Goal: Transaction & Acquisition: Purchase product/service

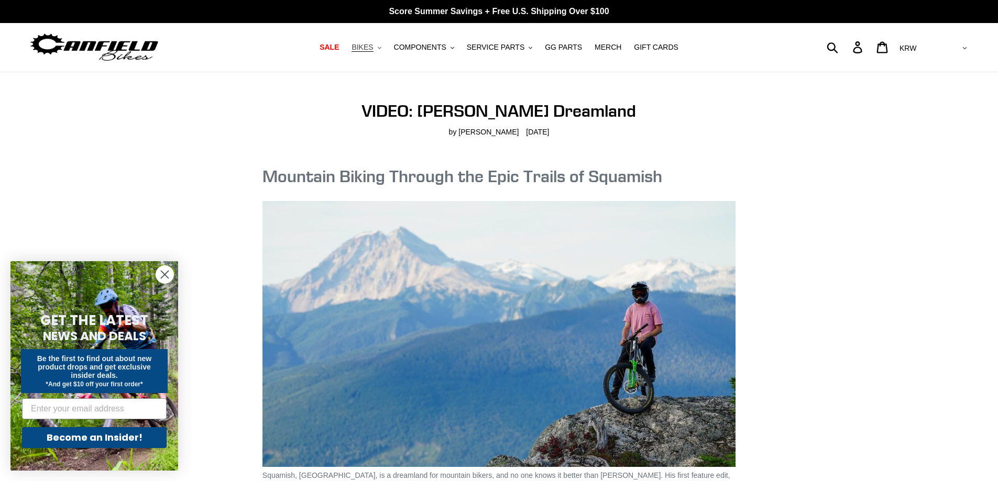
click at [373, 49] on span "BIKES" at bounding box center [362, 47] width 21 height 9
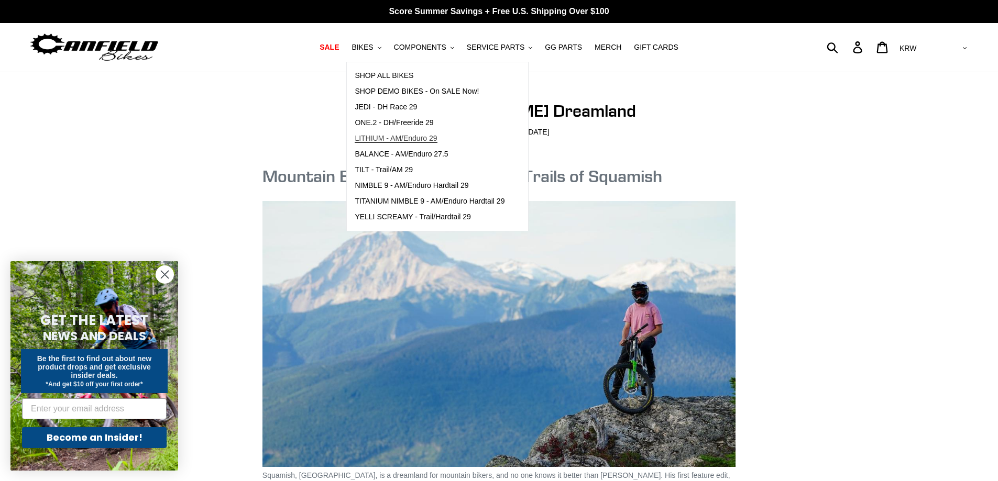
click at [405, 133] on link "LITHIUM - AM/Enduro 29" at bounding box center [430, 139] width 166 height 16
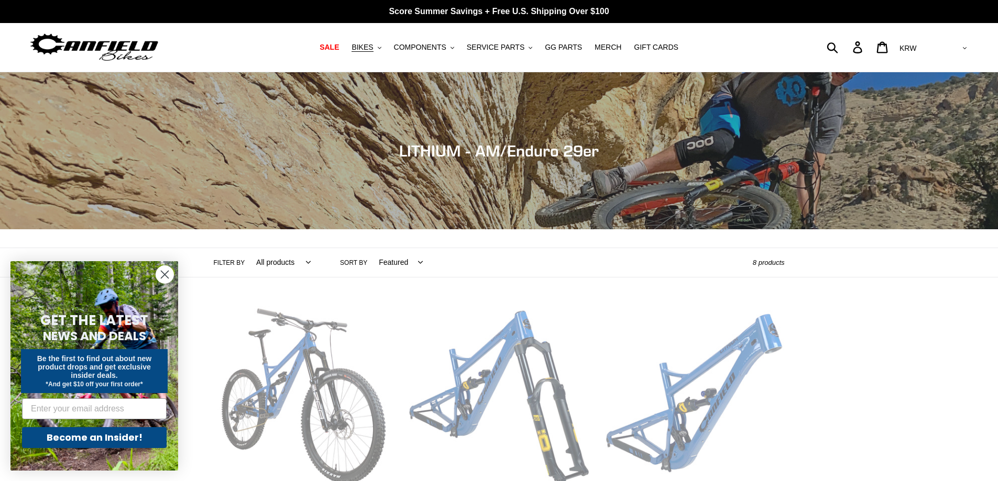
scroll to position [314, 0]
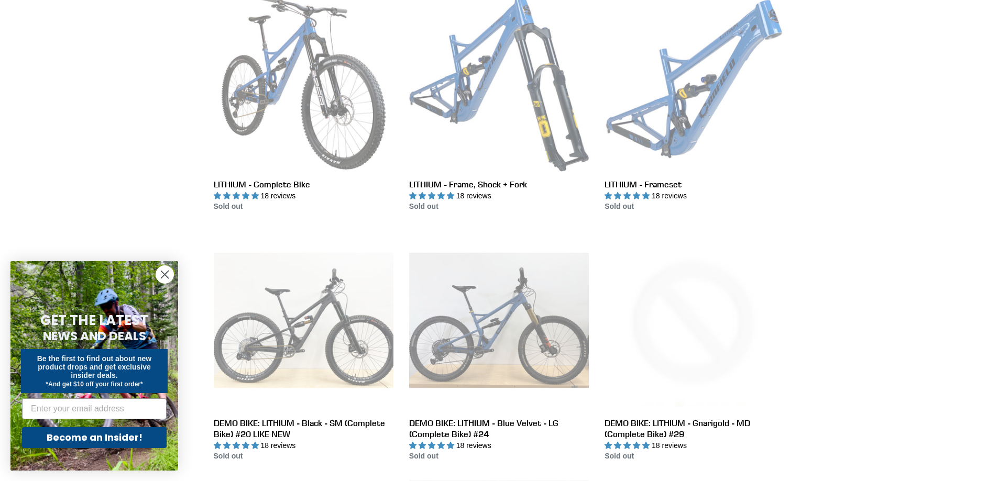
click at [170, 276] on circle "Close dialog" at bounding box center [164, 274] width 17 height 17
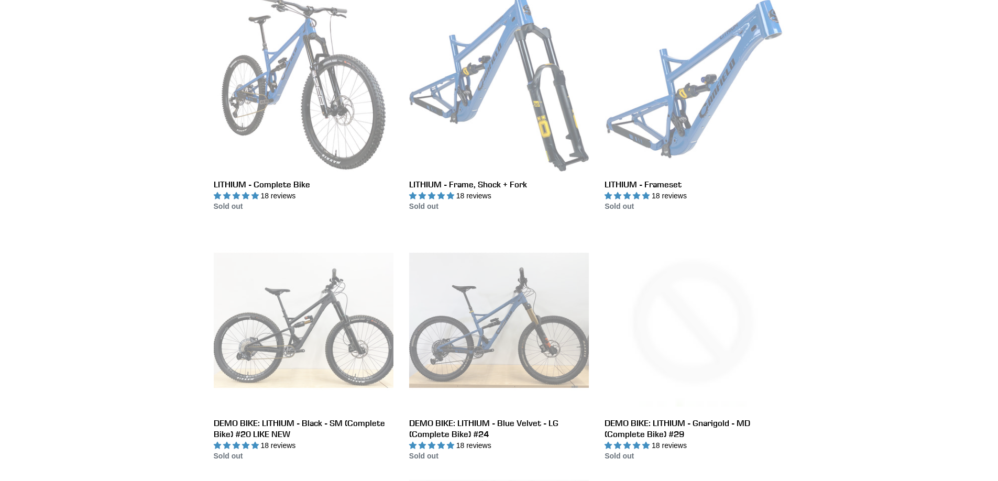
click at [183, 215] on div "Collection: LITHIUM - AM/Enduro 29er Filter by All products 29er BFCM23 BFCM24 …" at bounding box center [499, 235] width 998 height 954
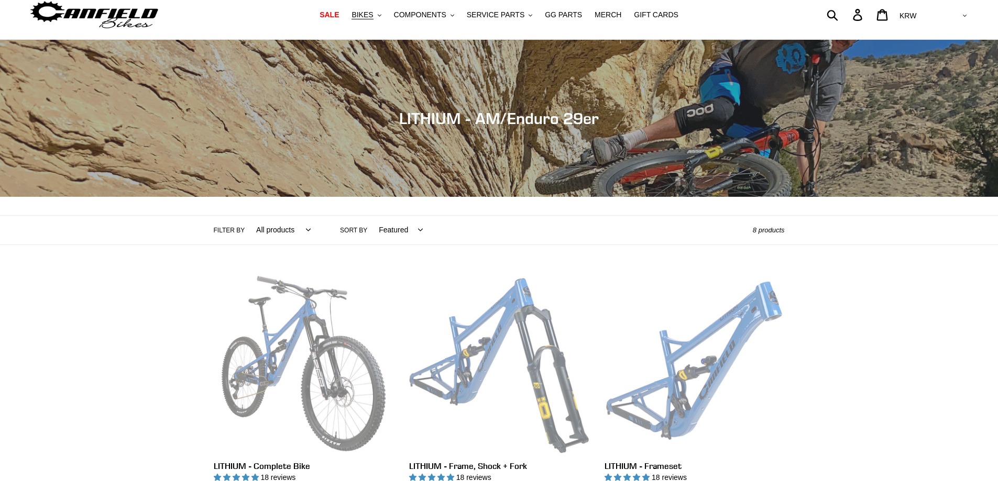
scroll to position [0, 0]
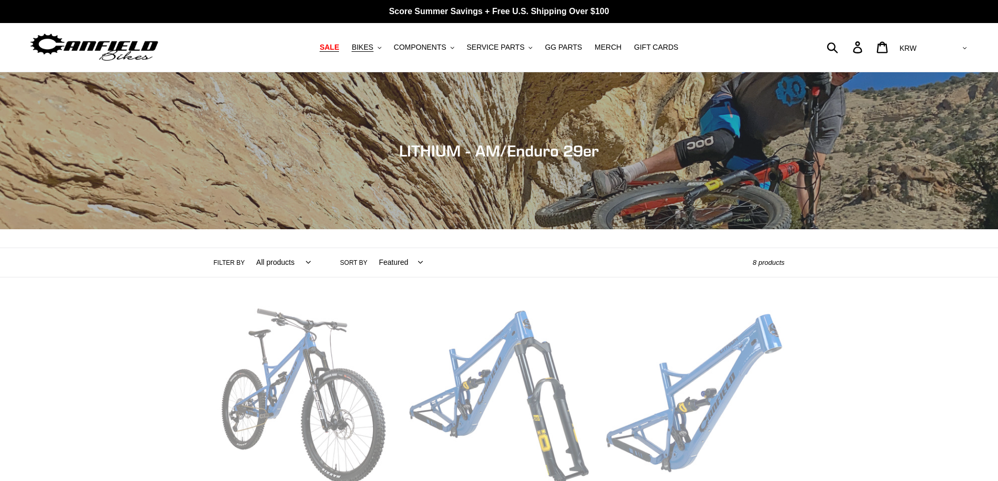
click at [339, 48] on span "SALE" at bounding box center [329, 47] width 19 height 9
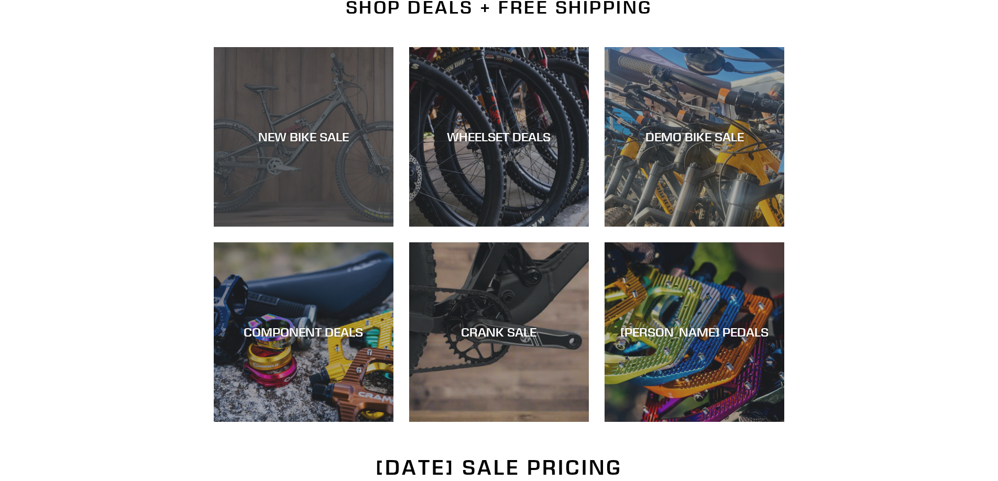
click at [277, 227] on div "NEW BIKE SALE" at bounding box center [304, 227] width 180 height 0
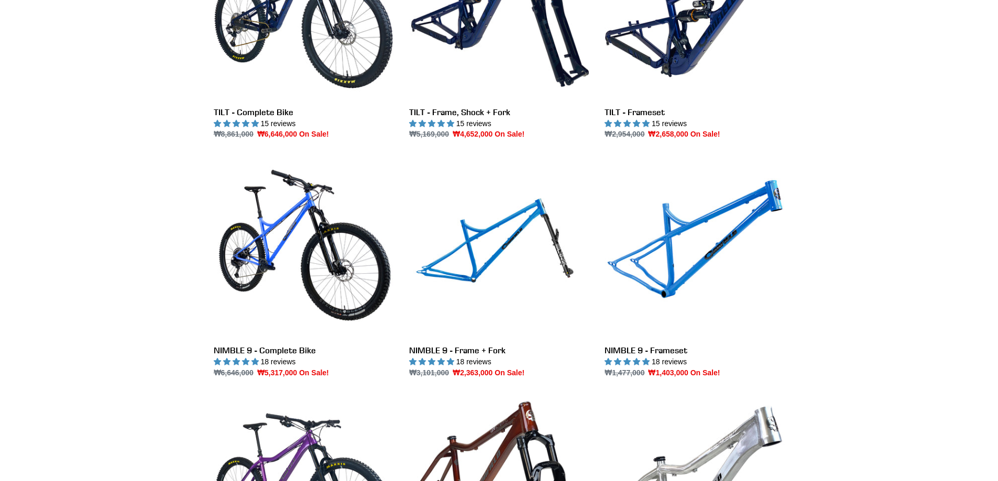
scroll to position [1519, 0]
